Goal: Transaction & Acquisition: Book appointment/travel/reservation

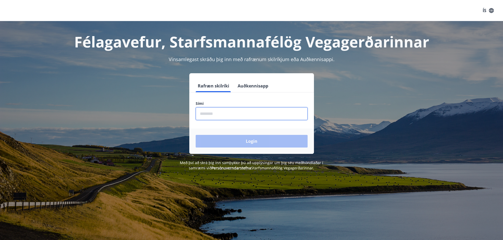
click at [207, 115] on input "phone" at bounding box center [252, 113] width 112 height 13
type input "********"
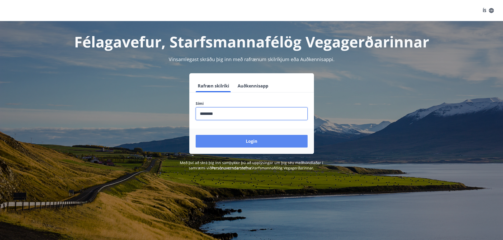
click at [251, 139] on button "Login" at bounding box center [252, 141] width 112 height 13
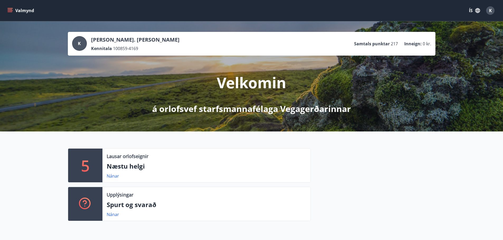
click at [10, 11] on icon "menu" at bounding box center [11, 10] width 6 height 1
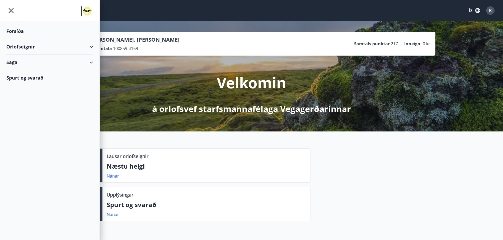
click at [19, 46] on div "Orlofseignir" at bounding box center [49, 47] width 87 height 16
click at [19, 59] on div "Framboð" at bounding box center [50, 60] width 78 height 11
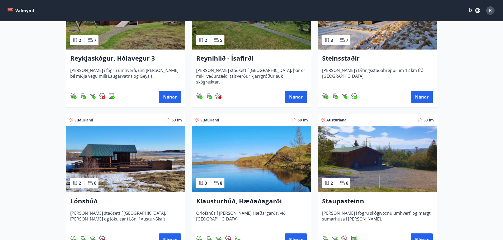
scroll to position [305, 0]
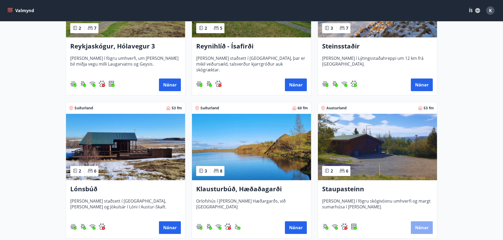
click at [423, 227] on button "Nánar" at bounding box center [422, 228] width 22 height 13
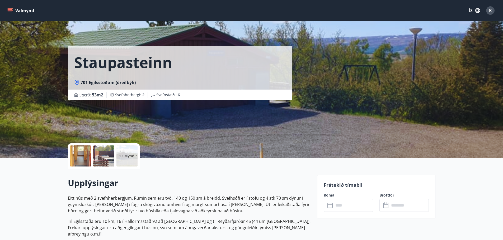
click at [9, 9] on icon "menu" at bounding box center [10, 9] width 5 height 1
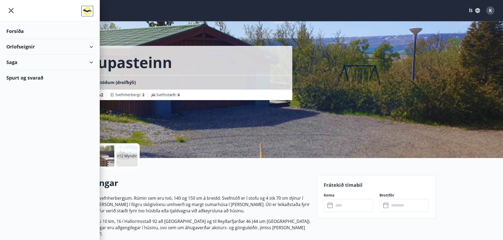
click at [13, 32] on div "Forsíða" at bounding box center [49, 31] width 87 height 16
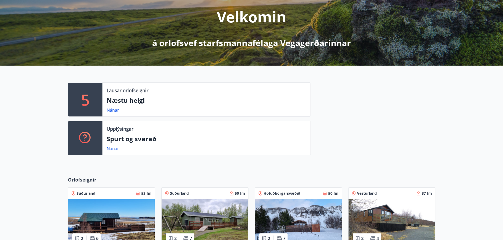
scroll to position [79, 0]
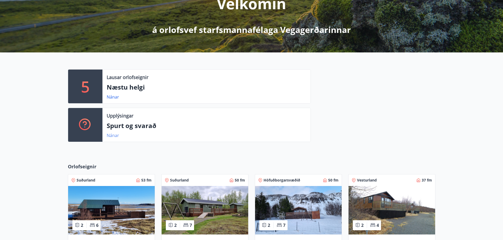
click at [110, 135] on link "Nánar" at bounding box center [113, 136] width 12 height 6
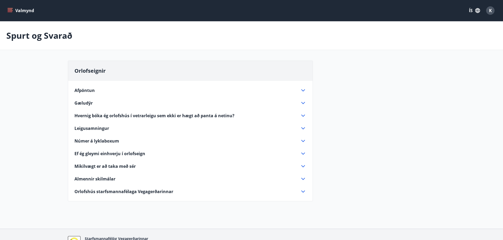
click at [154, 191] on span "Orlofshús starfsmannafélaga Vegagerðarinnar" at bounding box center [123, 192] width 99 height 6
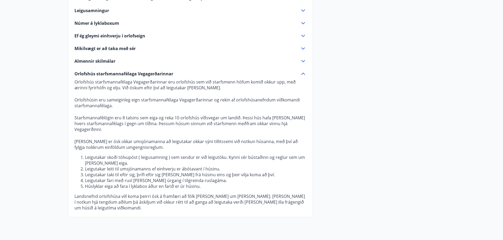
scroll to position [106, 0]
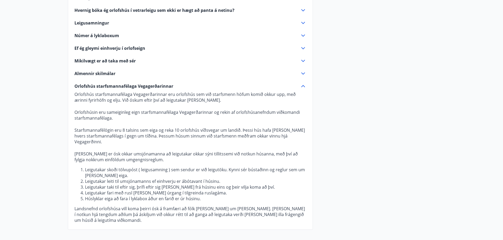
click at [101, 25] on span "Leigusamningur" at bounding box center [91, 23] width 35 height 6
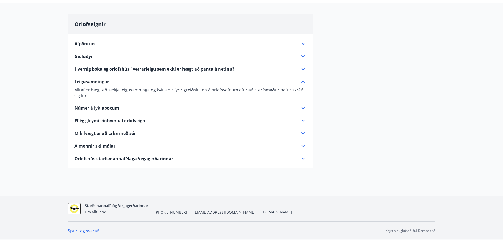
scroll to position [47, 0]
click at [82, 45] on span "Afpöntun" at bounding box center [84, 44] width 20 height 6
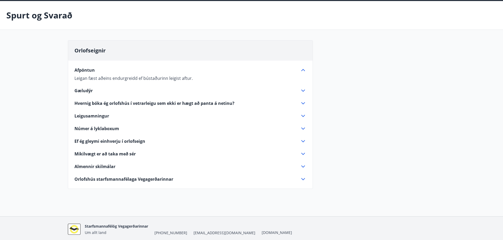
scroll to position [0, 0]
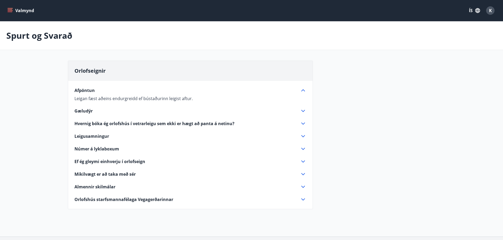
click at [10, 11] on icon "menu" at bounding box center [9, 10] width 5 height 5
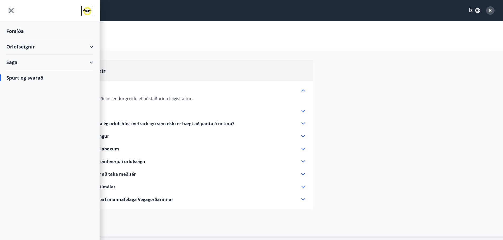
click at [20, 45] on div "Orlofseignir" at bounding box center [49, 47] width 87 height 16
click at [9, 83] on div "Saga" at bounding box center [49, 85] width 87 height 16
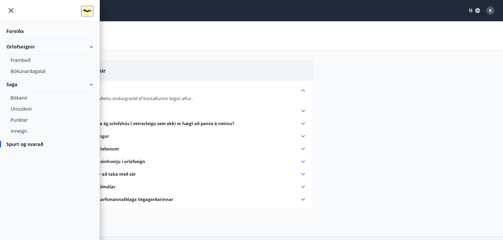
click at [20, 31] on div "Forsíða" at bounding box center [49, 31] width 87 height 16
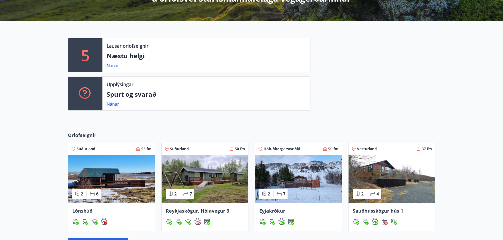
scroll to position [168, 0]
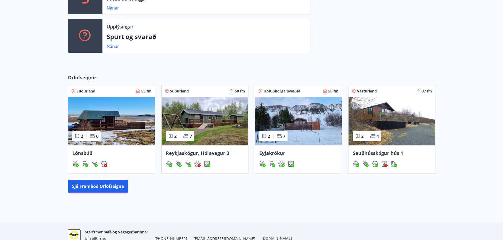
click at [316, 118] on img at bounding box center [298, 121] width 87 height 49
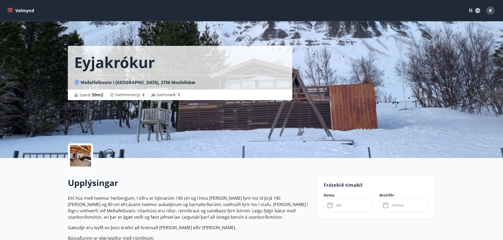
click at [10, 9] on icon "menu" at bounding box center [10, 9] width 5 height 1
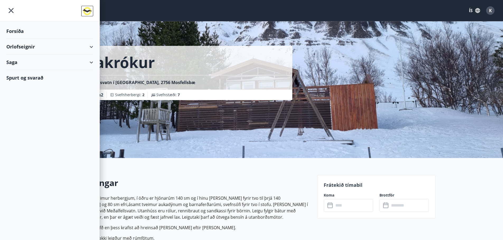
click at [19, 47] on div "Orlofseignir" at bounding box center [49, 47] width 87 height 16
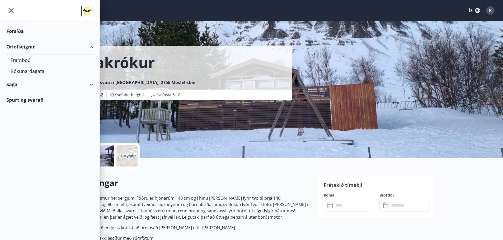
click at [12, 84] on div "Saga" at bounding box center [49, 85] width 87 height 16
click at [20, 30] on div "Forsíða" at bounding box center [49, 31] width 87 height 16
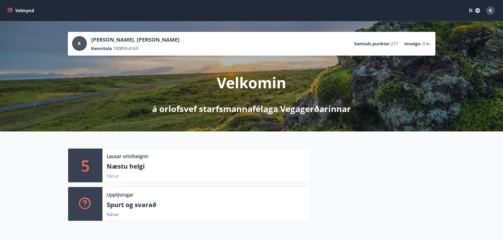
click at [115, 176] on link "Nánar" at bounding box center [113, 176] width 12 height 6
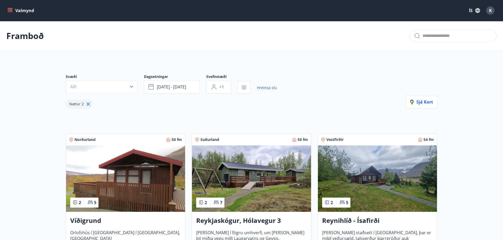
click at [152, 176] on img at bounding box center [125, 179] width 119 height 67
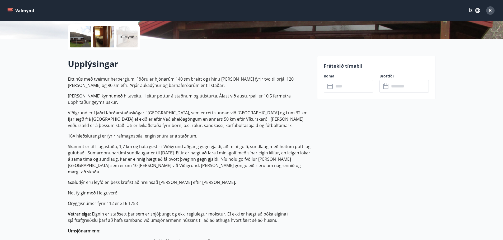
scroll to position [146, 0]
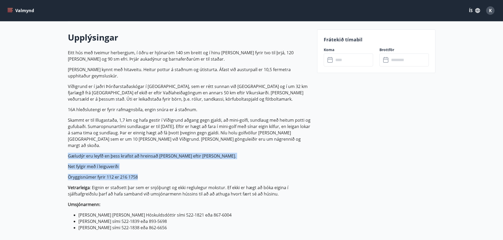
drag, startPoint x: 67, startPoint y: 149, endPoint x: 165, endPoint y: 165, distance: 99.4
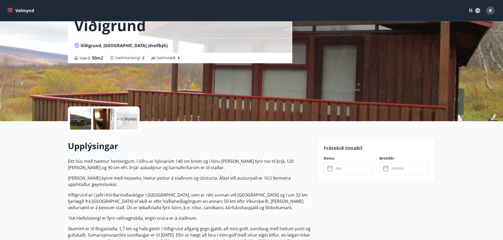
scroll to position [0, 0]
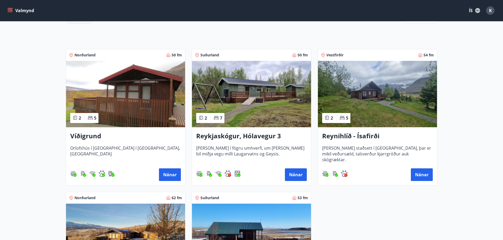
scroll to position [84, 0]
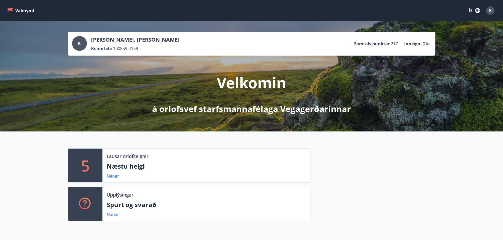
click at [10, 9] on icon "menu" at bounding box center [10, 9] width 5 height 1
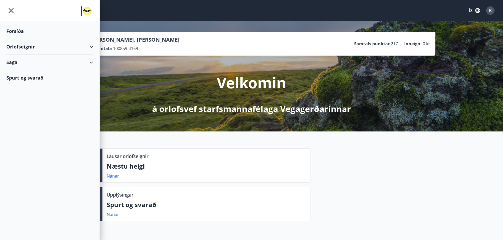
click at [18, 47] on div "Orlofseignir" at bounding box center [49, 47] width 87 height 16
click at [21, 60] on div "Framboð" at bounding box center [50, 60] width 78 height 11
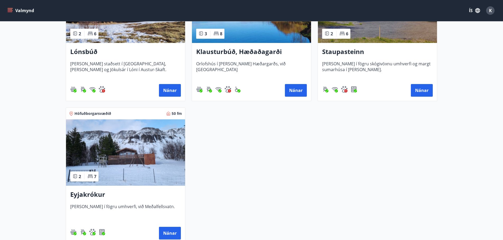
scroll to position [449, 0]
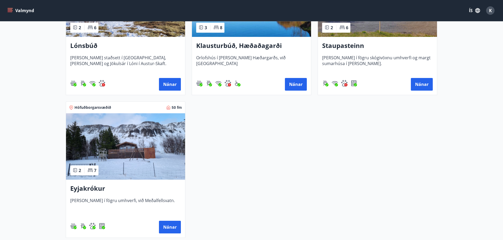
click at [95, 188] on h3 "Eyjakrókur" at bounding box center [125, 189] width 111 height 10
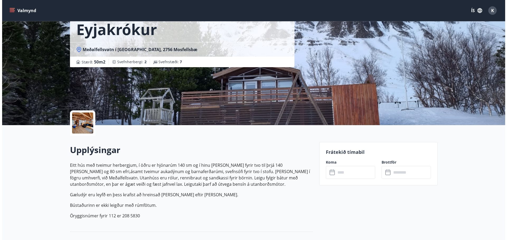
scroll to position [33, 0]
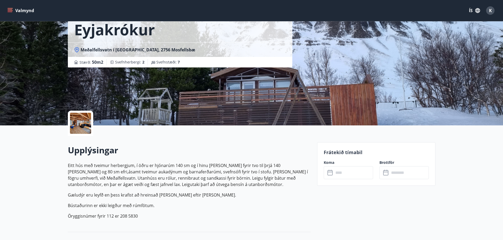
click at [478, 12] on icon "button" at bounding box center [478, 11] width 6 height 6
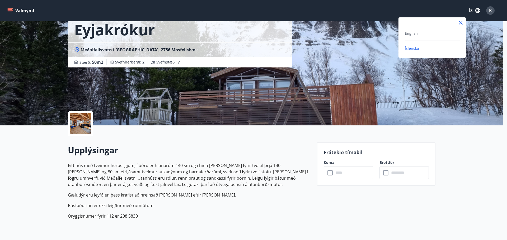
click at [491, 11] on div at bounding box center [253, 120] width 507 height 240
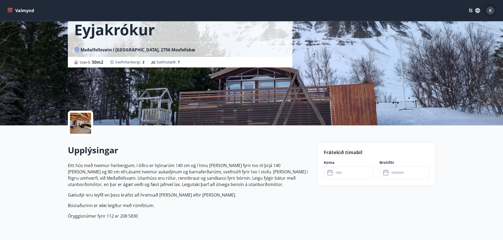
click at [491, 11] on span "K" at bounding box center [490, 11] width 3 height 6
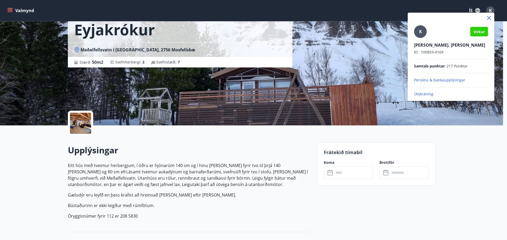
drag, startPoint x: 424, startPoint y: 91, endPoint x: 424, endPoint y: 93, distance: 2.7
click at [424, 93] on div "K Virkur Kristín Aðalbj. Matthíasdóttir Kt. 100859-4169 Samtals punktar : 217 P…" at bounding box center [451, 61] width 74 height 72
click at [424, 93] on p "Útskráning" at bounding box center [451, 94] width 74 height 5
